Goal: Task Accomplishment & Management: Use online tool/utility

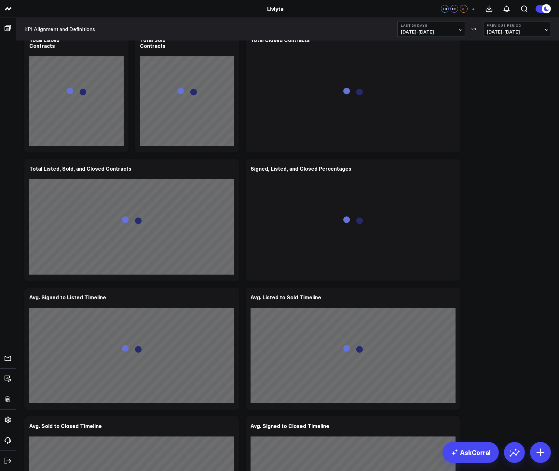
scroll to position [1610, 0]
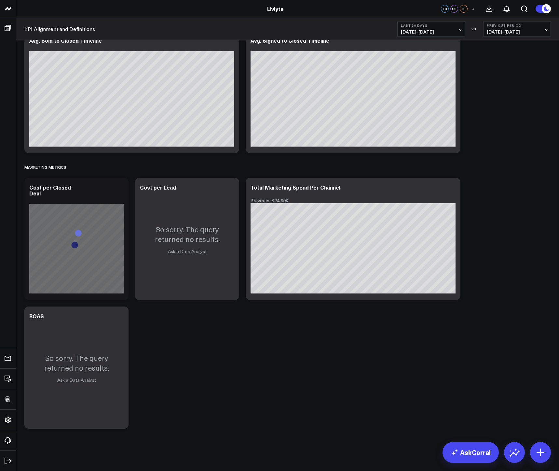
click at [428, 25] on b "Last 30 Days" at bounding box center [431, 25] width 61 height 4
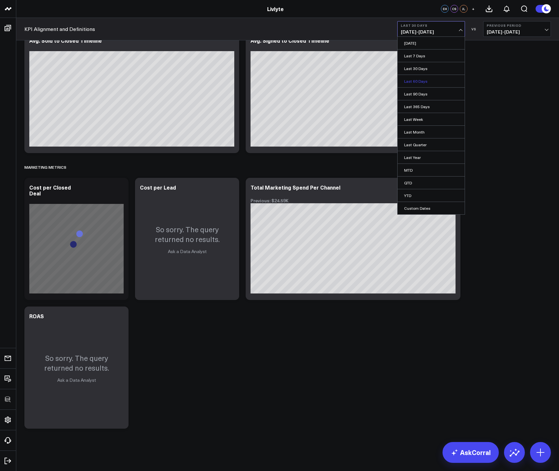
click at [412, 76] on link "Last 60 Days" at bounding box center [431, 81] width 67 height 12
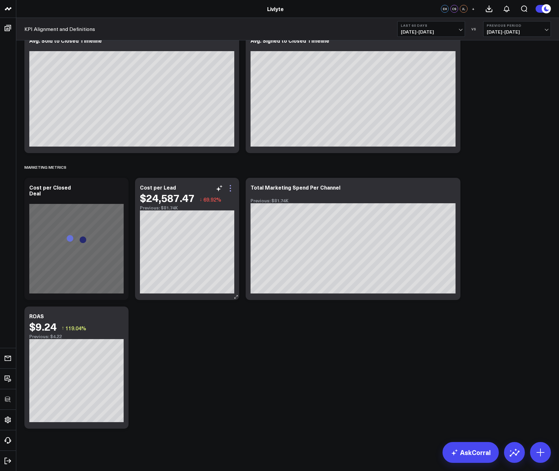
click at [231, 187] on icon at bounding box center [231, 188] width 8 height 8
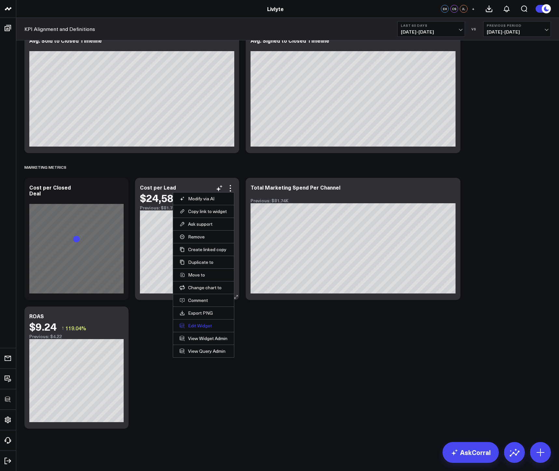
click at [199, 323] on button "Edit Widget" at bounding box center [204, 326] width 48 height 6
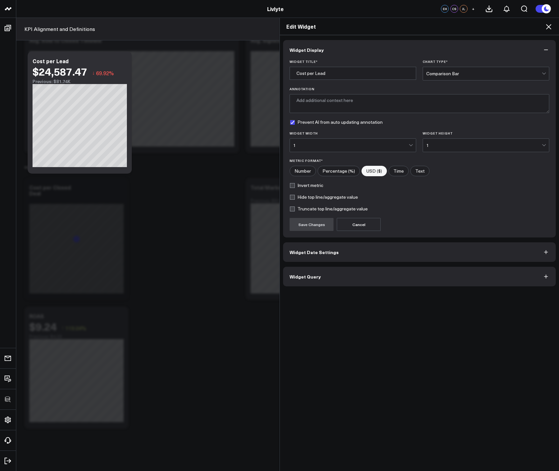
click at [310, 274] on span "Widget Query" at bounding box center [305, 276] width 31 height 5
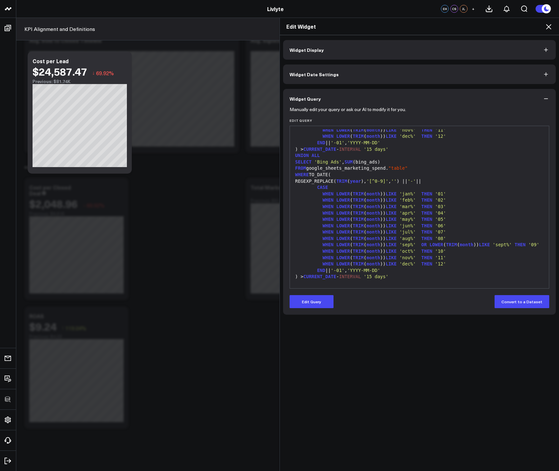
scroll to position [255, 0]
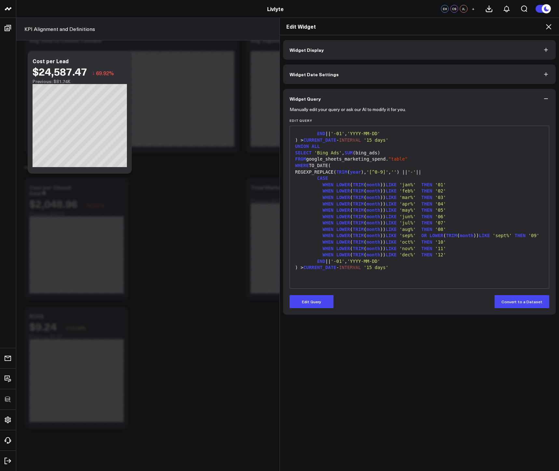
click at [547, 27] on icon at bounding box center [549, 27] width 8 height 8
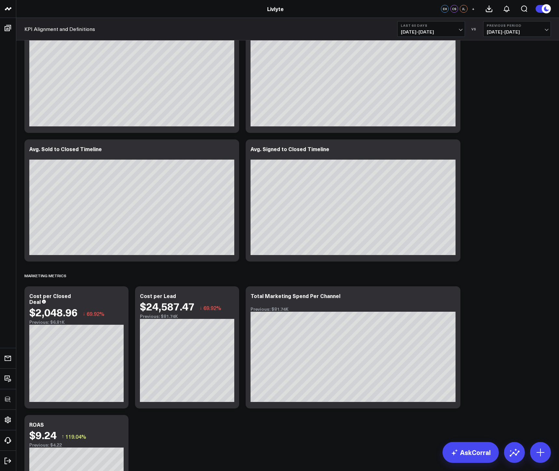
scroll to position [1610, 0]
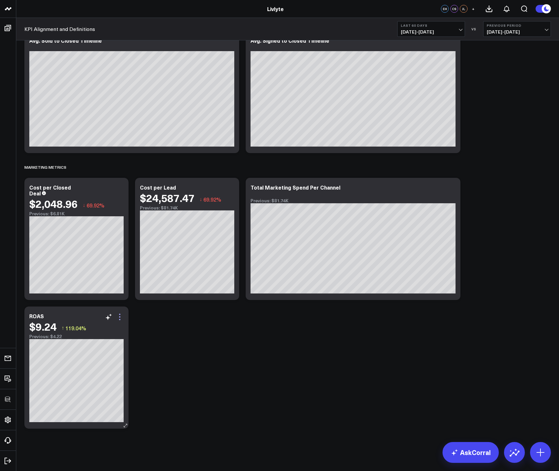
click at [122, 316] on icon at bounding box center [120, 317] width 8 height 8
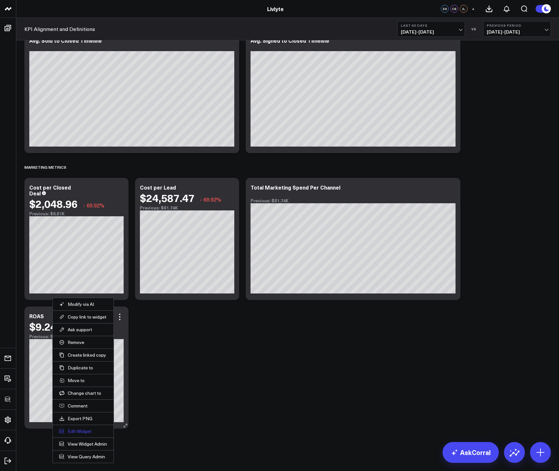
click at [83, 431] on button "Edit Widget" at bounding box center [83, 431] width 48 height 6
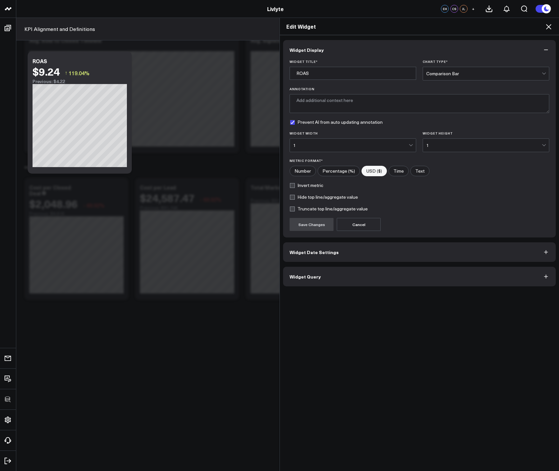
click at [340, 287] on div "Widget Display Widget Title * ROAS Chart Type * Comparison Bar Annotation Preve…" at bounding box center [419, 253] width 279 height 436
click at [334, 285] on button "Widget Query" at bounding box center [419, 277] width 273 height 20
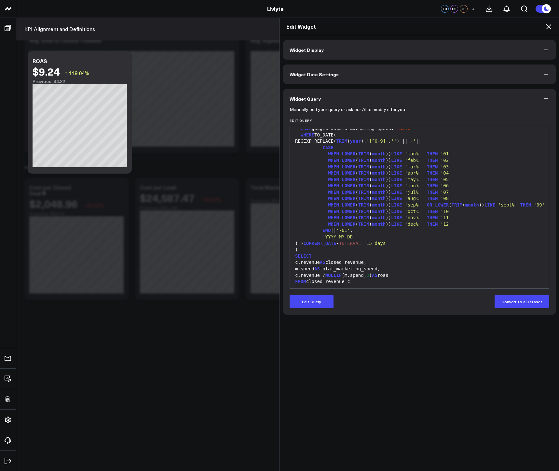
scroll to position [89, 0]
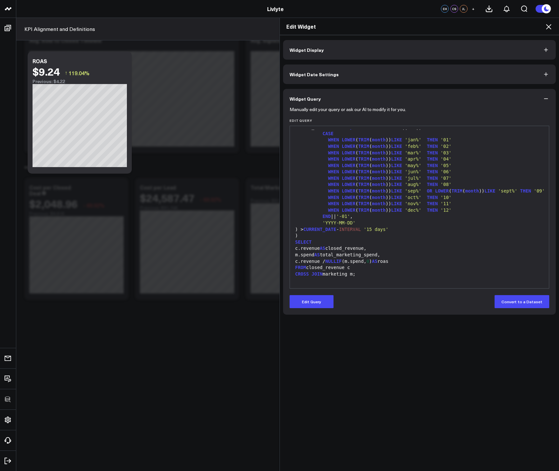
click at [550, 26] on icon at bounding box center [548, 26] width 5 height 5
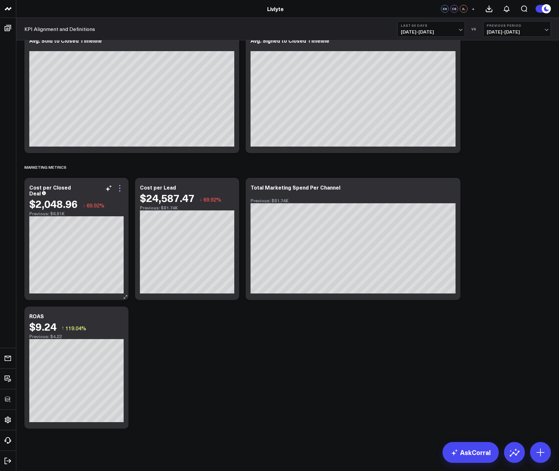
click at [119, 187] on icon at bounding box center [120, 188] width 8 height 8
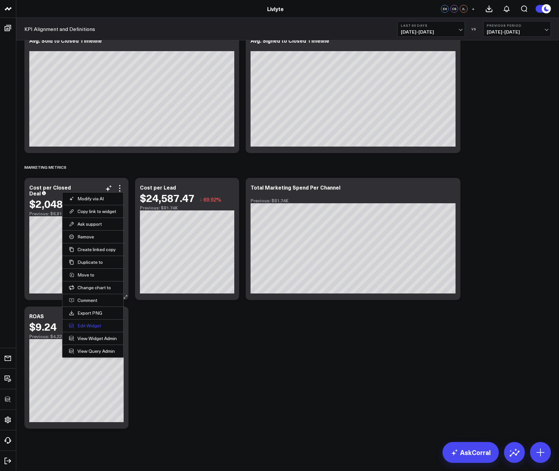
click at [85, 325] on button "Edit Widget" at bounding box center [93, 326] width 48 height 6
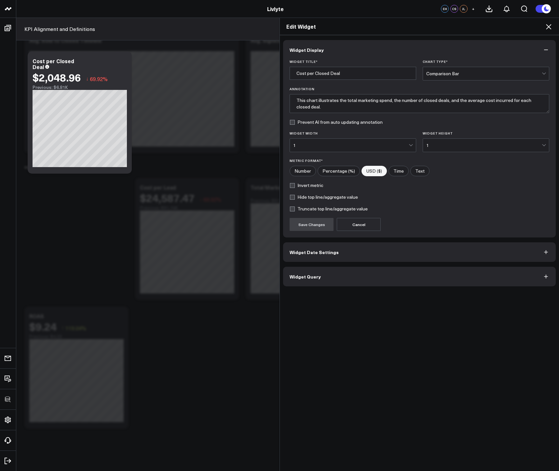
click at [310, 283] on button "Widget Query" at bounding box center [419, 277] width 273 height 20
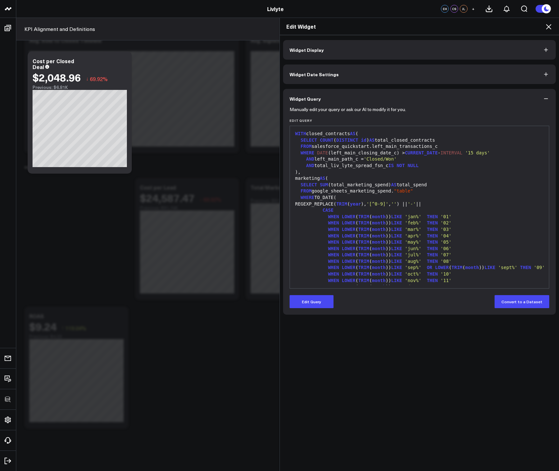
click at [549, 26] on icon at bounding box center [549, 27] width 8 height 8
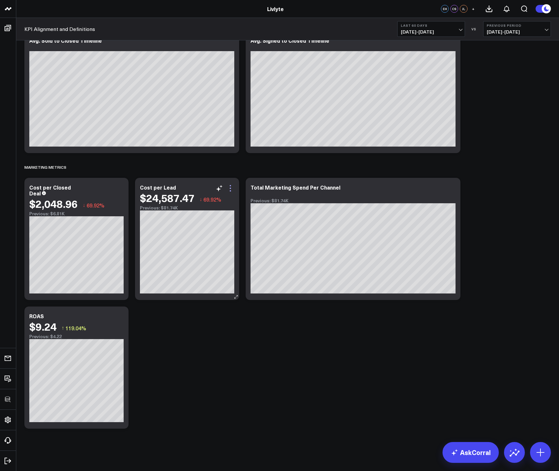
click at [229, 188] on icon at bounding box center [231, 188] width 8 height 8
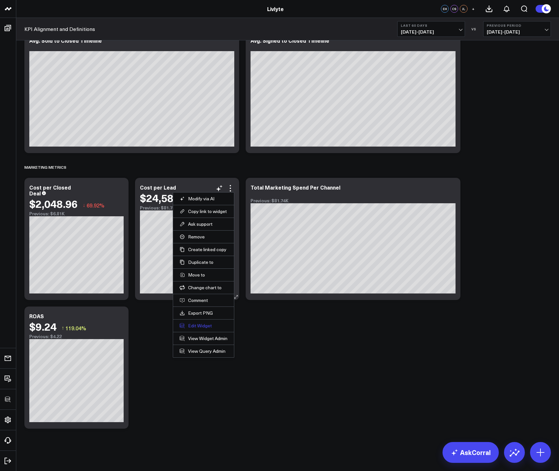
click at [195, 327] on button "Edit Widget" at bounding box center [204, 326] width 48 height 6
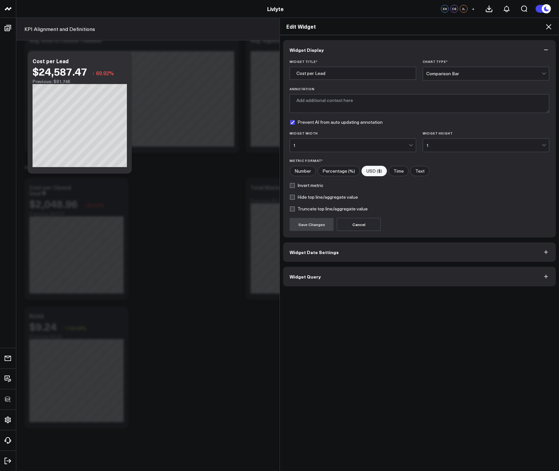
click at [340, 275] on button "Widget Query" at bounding box center [419, 277] width 273 height 20
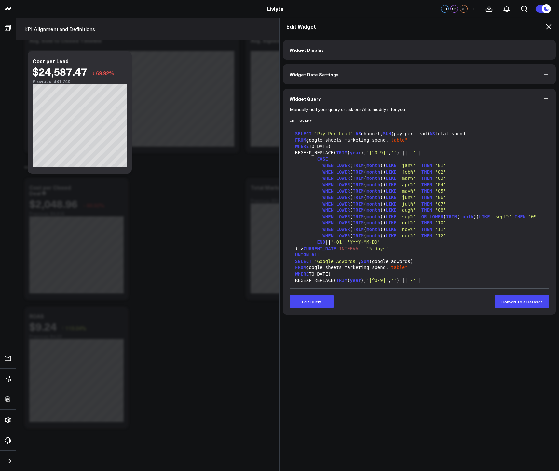
click at [549, 24] on icon at bounding box center [549, 27] width 8 height 8
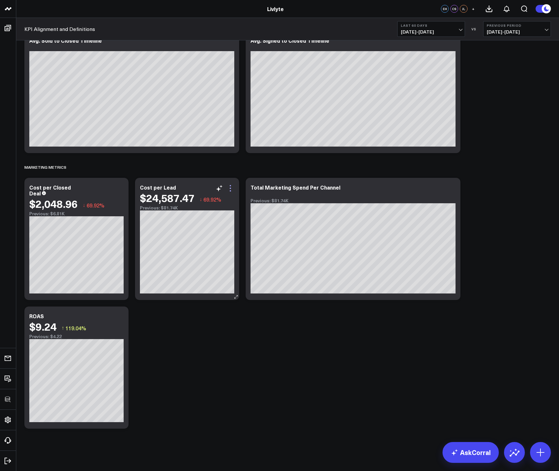
click at [229, 187] on icon at bounding box center [231, 188] width 8 height 8
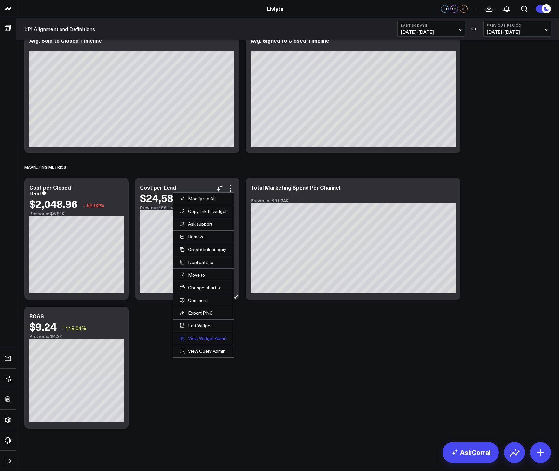
click at [209, 339] on link "View Widget Admin" at bounding box center [204, 338] width 48 height 6
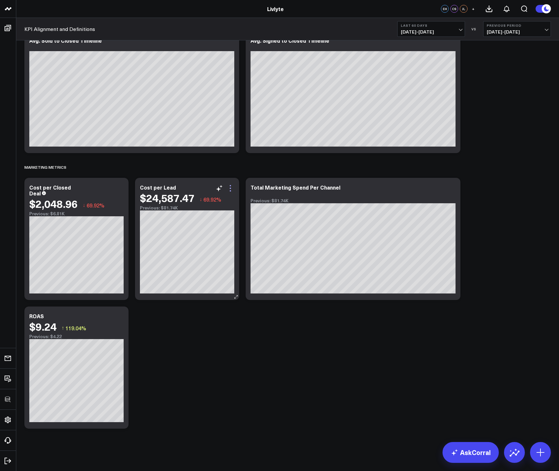
click at [232, 187] on icon at bounding box center [231, 188] width 8 height 8
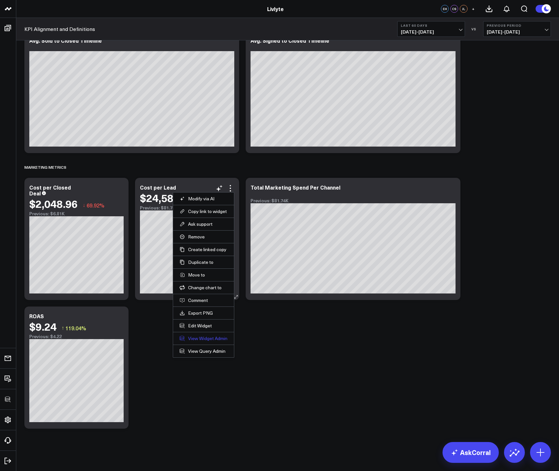
click at [209, 339] on link "View Widget Admin" at bounding box center [204, 338] width 48 height 6
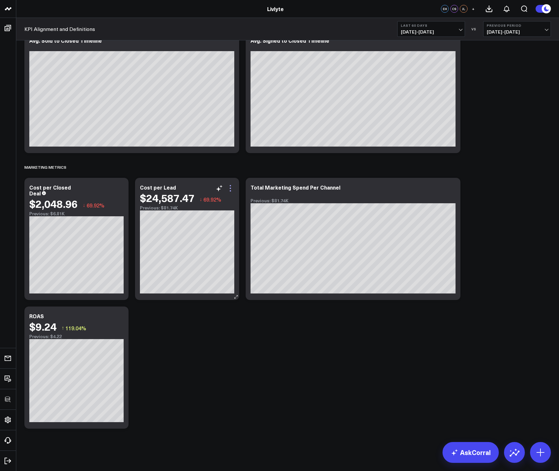
click at [232, 189] on icon at bounding box center [231, 188] width 8 height 8
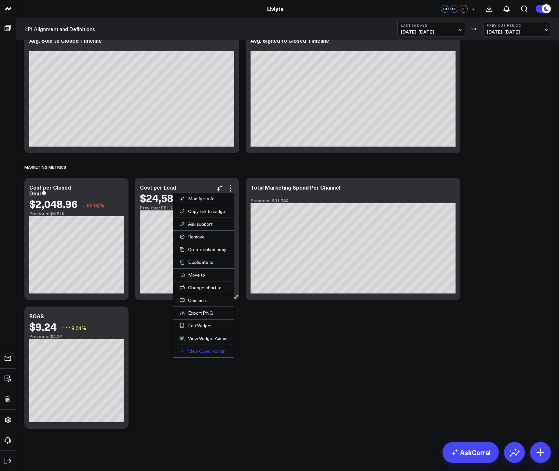
click at [217, 352] on link "View Query Admin" at bounding box center [204, 351] width 48 height 6
